Goal: Task Accomplishment & Management: Complete application form

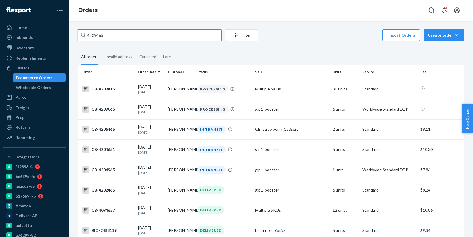
click at [116, 35] on input "4209465" at bounding box center [150, 35] width 144 height 12
paste input "110972"
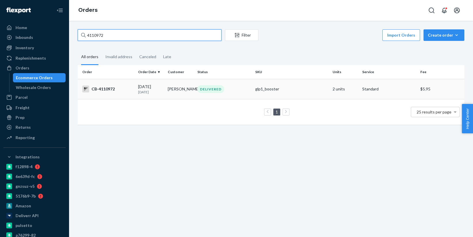
type input "4110972"
click at [153, 94] on p "[DATE]" at bounding box center [150, 92] width 25 height 5
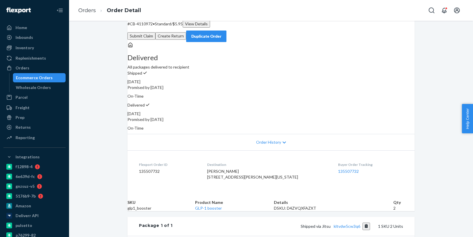
scroll to position [19, 0]
click at [156, 32] on button "Submit Claim" at bounding box center [142, 35] width 28 height 7
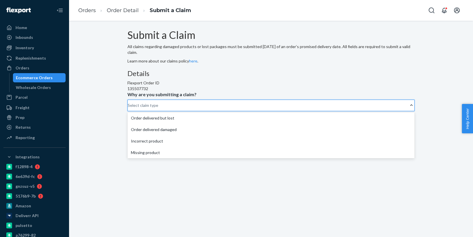
click at [158, 108] on div "Select claim type" at bounding box center [143, 106] width 31 height 6
click at [128, 108] on input "Why are you submitting a claim? option Order delivered but lost focused, 1 of 4…" at bounding box center [128, 106] width 1 height 6
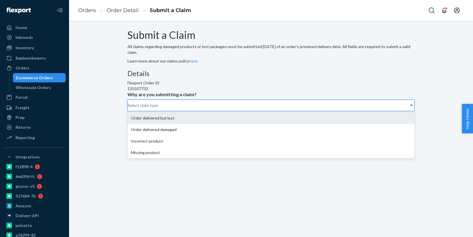
click at [220, 124] on div "Order delivered but lost" at bounding box center [271, 118] width 287 height 12
click at [128, 108] on input "Why are you submitting a claim? option Order delivered but lost focused, 1 of 4…" at bounding box center [128, 106] width 1 height 6
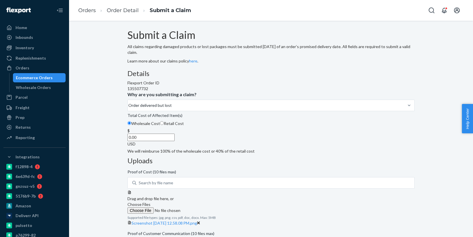
click at [175, 141] on input "0.00" at bounding box center [151, 137] width 47 height 7
paste input "64"
type input "64.00"
click at [207, 154] on div "Details Flexport Order ID 135507732 Why are you submitting a claim? Order deliv…" at bounding box center [271, 112] width 287 height 84
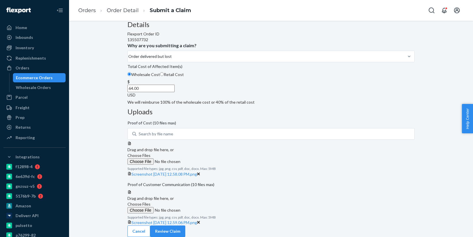
scroll to position [100, 0]
click at [390, 232] on div "Cancel Review Claim" at bounding box center [271, 232] width 287 height 12
click at [185, 228] on button "Review Claim" at bounding box center [167, 232] width 35 height 12
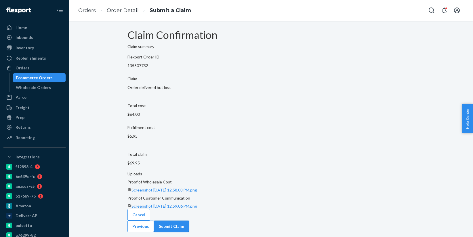
click at [189, 221] on button "Submit Claim" at bounding box center [171, 227] width 35 height 12
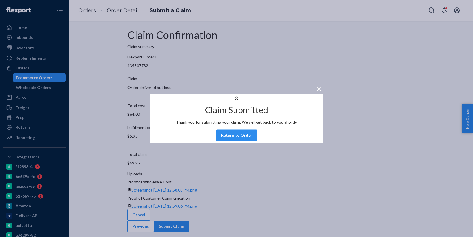
click at [241, 139] on button "Return to Order" at bounding box center [236, 135] width 41 height 12
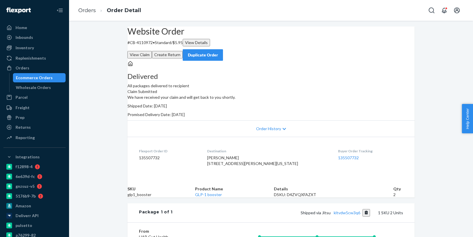
click at [58, 80] on div "Ecommerce Orders" at bounding box center [40, 78] width 52 height 8
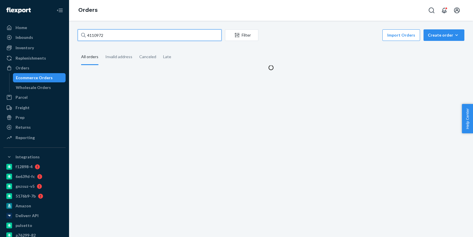
click at [151, 37] on input "4110972" at bounding box center [150, 35] width 144 height 12
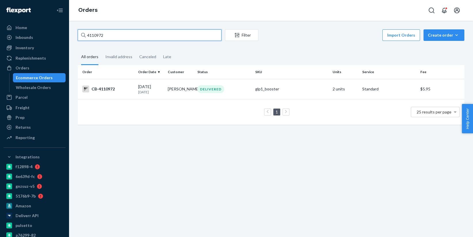
click at [151, 37] on input "4110972" at bounding box center [150, 35] width 144 height 12
paste input "93540"
type input "4193540"
click at [229, 86] on div "DELIVERED" at bounding box center [224, 89] width 56 height 8
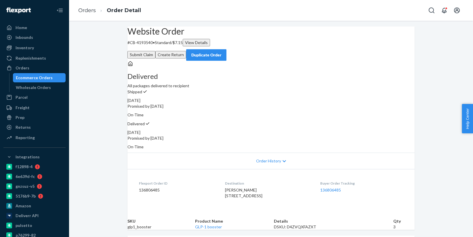
click at [46, 75] on div "Ecommerce Orders" at bounding box center [34, 78] width 37 height 6
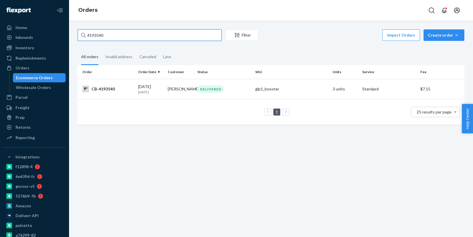
click at [107, 37] on input "4193540" at bounding box center [150, 35] width 144 height 12
paste input "207056"
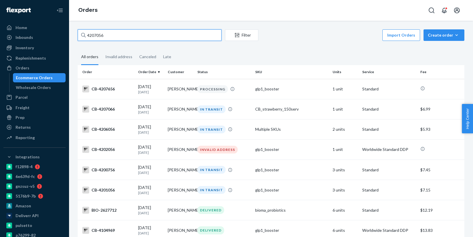
click at [178, 32] on input "4207056" at bounding box center [150, 35] width 144 height 12
paste input "45"
type input "4207045"
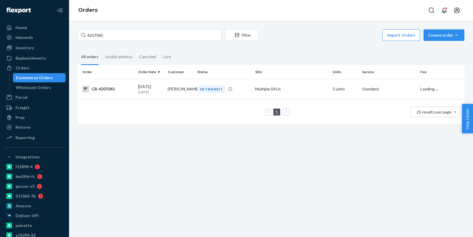
click at [181, 93] on td "[PERSON_NAME]" at bounding box center [181, 89] width 30 height 20
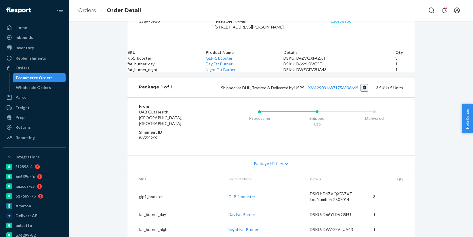
scroll to position [178, 0]
click at [353, 90] on link "9261290316871756336669" at bounding box center [333, 87] width 51 height 5
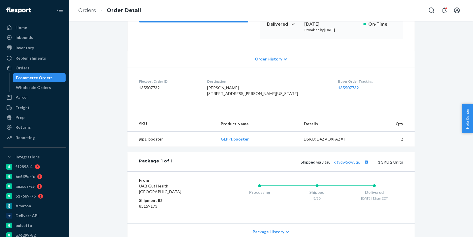
scroll to position [151, 0]
